Goal: Download file/media

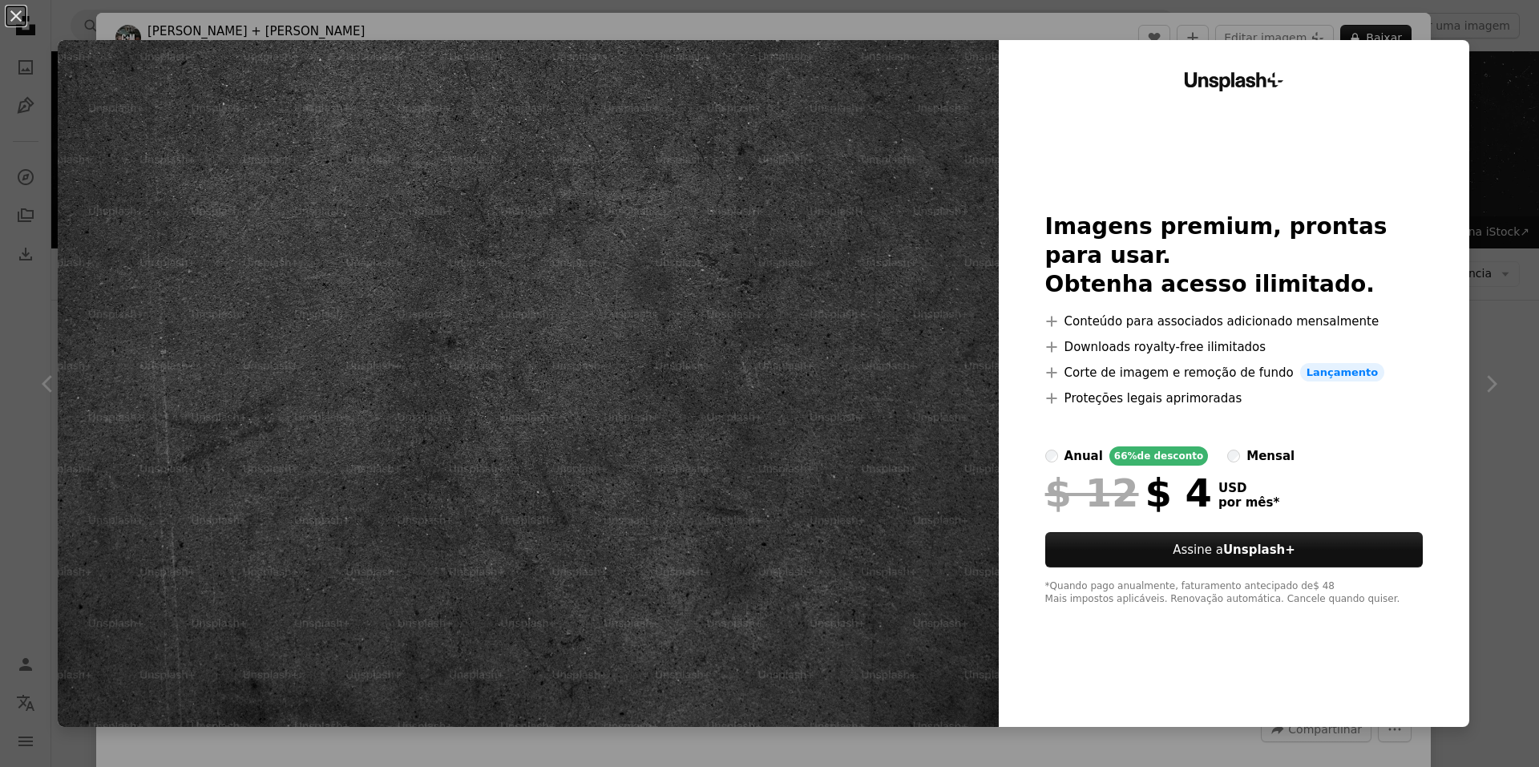
click at [42, 96] on div "An X shape Unsplash+ Imagens premium, prontas para usar. Obtenha acesso ilimita…" at bounding box center [769, 383] width 1539 height 767
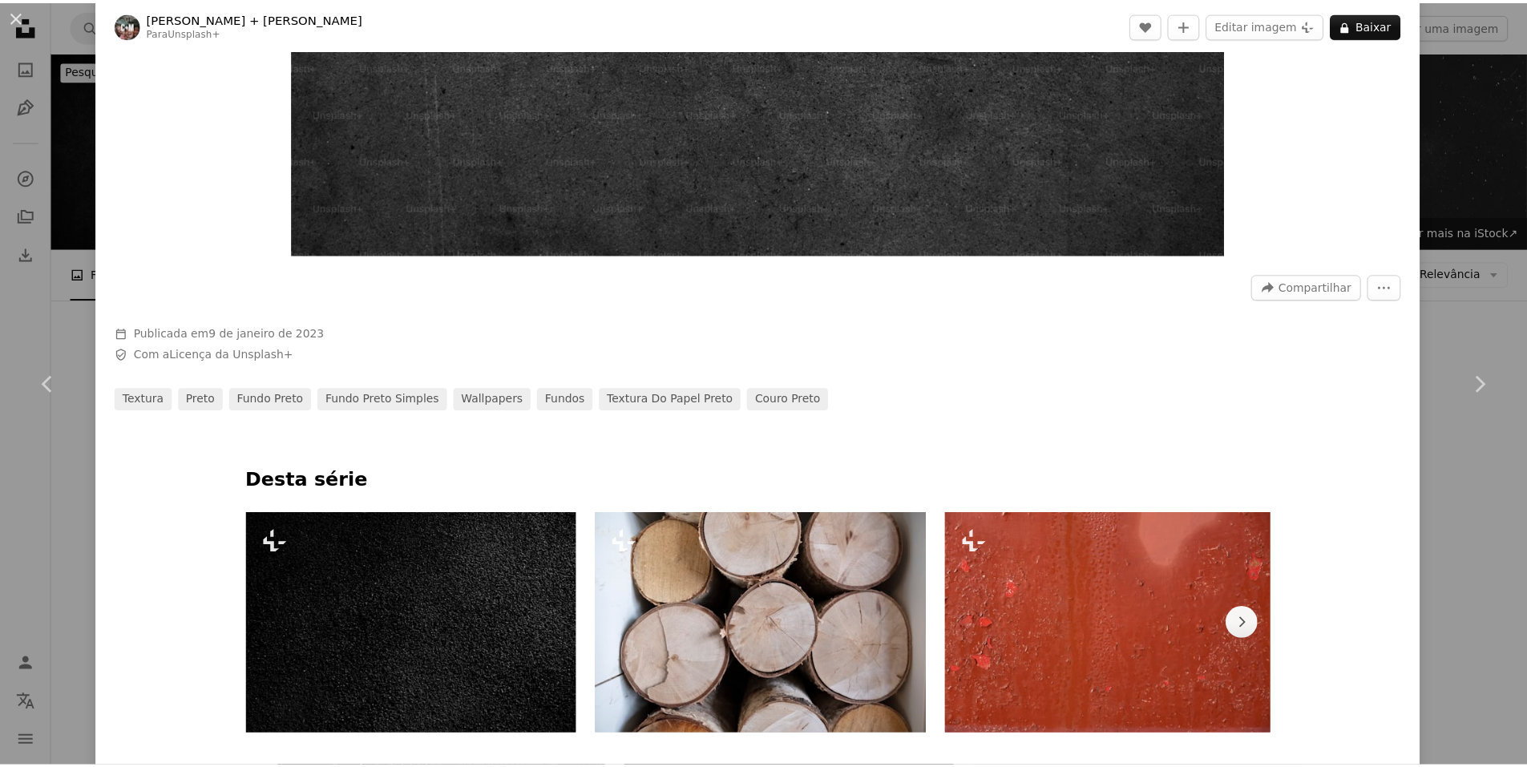
scroll to position [641, 0]
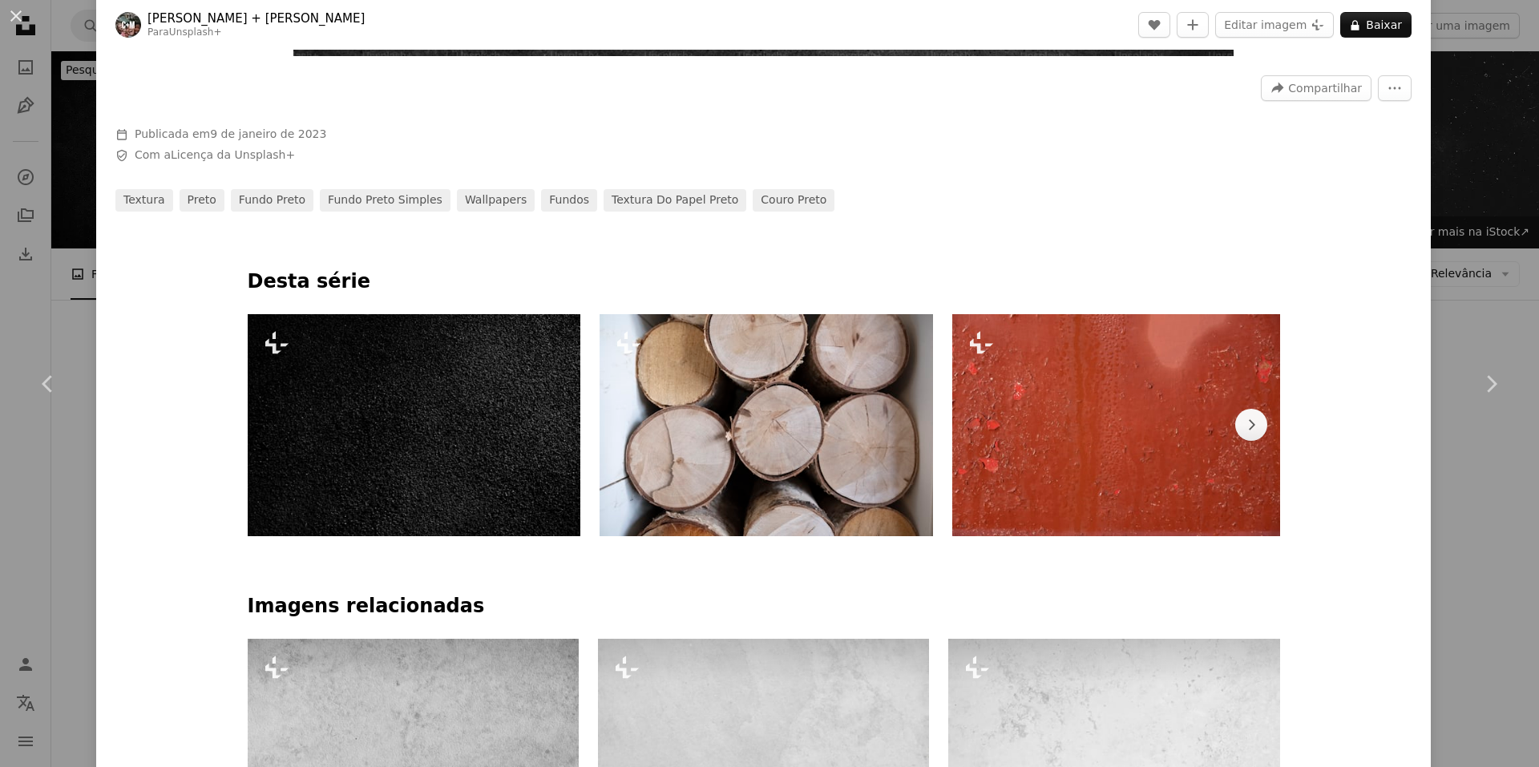
drag, startPoint x: 44, startPoint y: 264, endPoint x: 70, endPoint y: 269, distance: 26.1
click at [46, 264] on div "An X shape Chevron left Chevron right [PERSON_NAME] + Meg Para Unsplash+ A hear…" at bounding box center [769, 383] width 1539 height 767
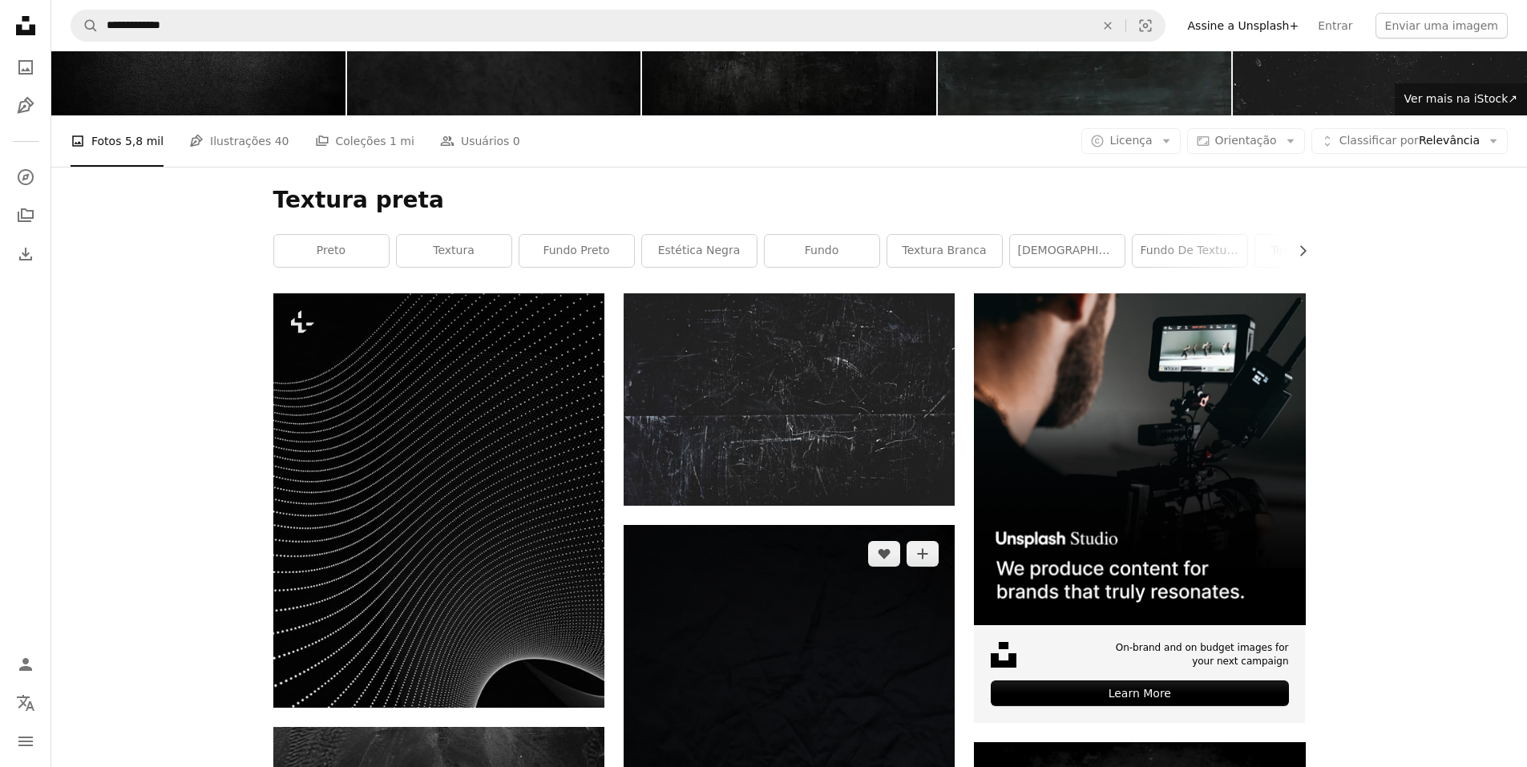
scroll to position [401, 0]
